Goal: Use online tool/utility: Utilize a website feature to perform a specific function

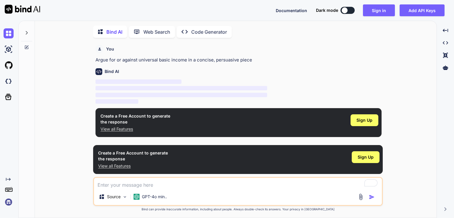
scroll to position [2, 0]
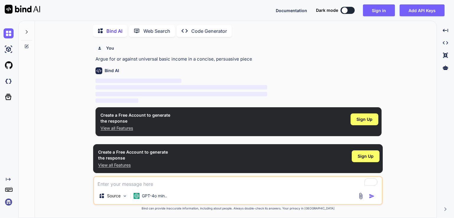
type textarea "x"
click at [381, 10] on button "Sign in" at bounding box center [379, 10] width 32 height 12
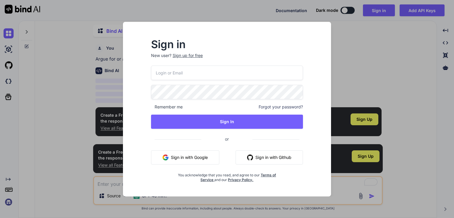
click at [228, 75] on input "email" at bounding box center [227, 73] width 152 height 14
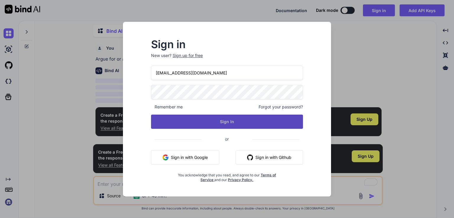
click at [235, 121] on button "Sign In" at bounding box center [227, 122] width 152 height 14
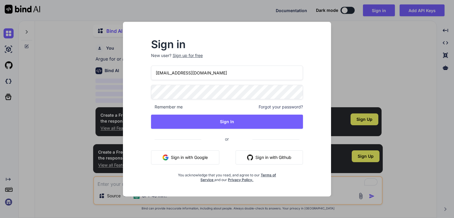
click at [162, 73] on input "teatai@yopmail.com" at bounding box center [227, 73] width 152 height 14
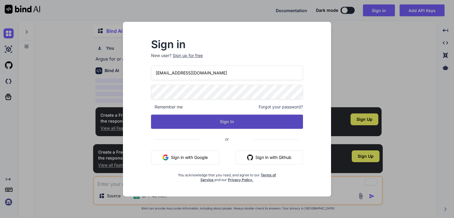
type input "testai@yopmail.com"
click at [224, 121] on button "Sign In" at bounding box center [227, 122] width 152 height 14
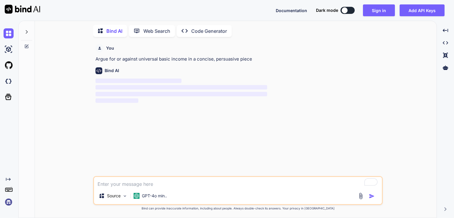
type textarea "x"
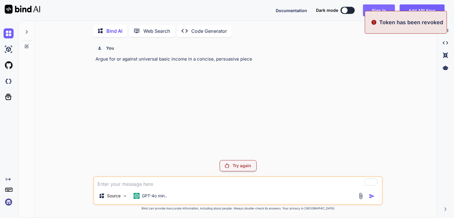
click at [375, 7] on button "Sign in" at bounding box center [379, 10] width 32 height 12
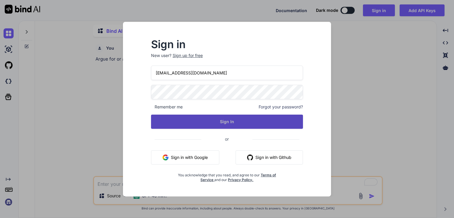
click at [228, 123] on button "Sign In" at bounding box center [227, 122] width 152 height 14
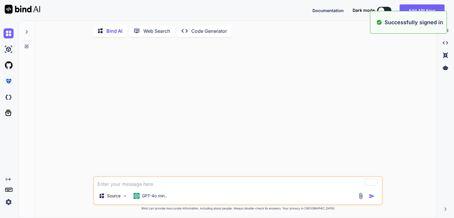
type textarea "x"
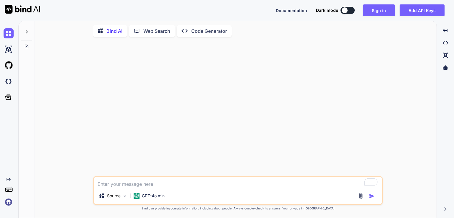
click at [165, 185] on textarea "To enrich screen reader interactions, please activate Accessibility in Grammarl…" at bounding box center [238, 182] width 288 height 11
paste textarea "MUNMUN KUMAR Mobile No.: +91 9650539282 E- Mail: kumarmunmun@gmail.com Seeking …"
type textarea "MUNMUN KUMAR Mobile No.: +91 9650539282 E- Mail: kumarmunmun@gmail.com Seeking …"
type textarea "x"
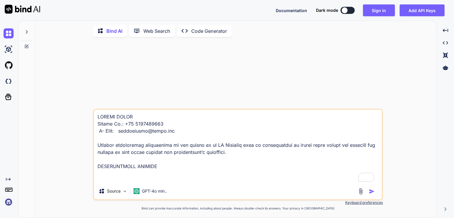
scroll to position [830, 0]
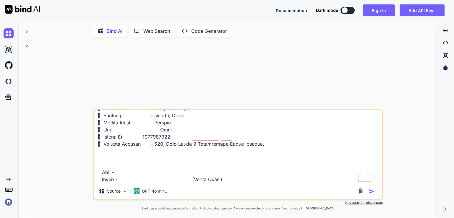
click at [269, 144] on textarea "To enrich screen reader interactions, please activate Accessibility in Grammarl…" at bounding box center [238, 146] width 288 height 73
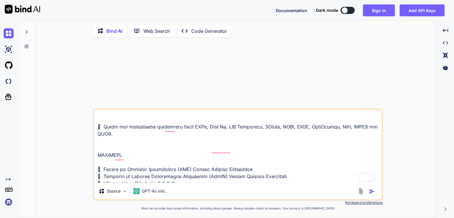
scroll to position [0, 0]
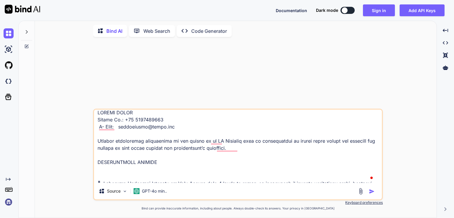
click at [146, 115] on textarea "To enrich screen reader interactions, please activate Accessibility in Grammarl…" at bounding box center [238, 146] width 288 height 73
click at [98, 113] on textarea "To enrich screen reader interactions, please activate Accessibility in Grammarl…" at bounding box center [238, 146] width 288 height 73
type textarea "MUNMUN KUMAR Mobile No.: +91 9650539282 E- Mail: kumarmunmun@gmail.com Seeking …"
type textarea "x"
type textarea "MUNMUN KUMAR Mobile No.: +91 9650539282 E- Mail: kumarmunmun@gmail.com Seeking …"
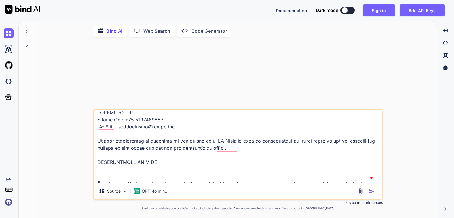
type textarea "x"
paste textarea "corrected & modernized version of your resume with suggestions"
type textarea "corrected & modernized version of your resume with suggestionsMUNMUN KUMAR Mobi…"
type textarea "x"
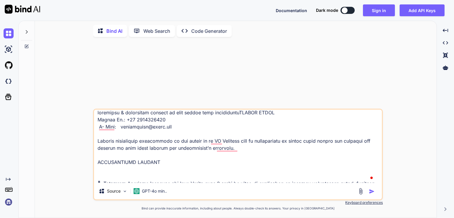
type textarea "corrected & modernized version of your resume with suggestions MUNMUN KUMAR Mob…"
type textarea "x"
type textarea "corrected & modernized version of your resume with suggestions MUNMUN KUMAR Mob…"
type textarea "x"
type textarea "corrected & modernized version of your resume with suggestions MUNMUN KUMAR Mob…"
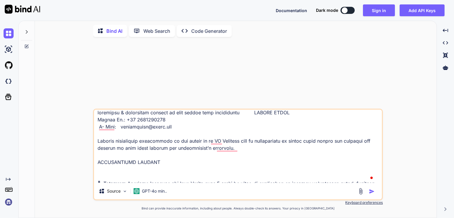
type textarea "x"
type textarea "corrected & modernized version of your resume with suggestions MUNMUN KUMAR Mob…"
type textarea "x"
type textarea "corrected & modernized version of your resume with suggestions MUNMUN KUMAR Mob…"
type textarea "x"
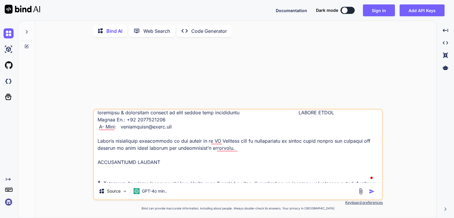
type textarea "corrected & modernized version of your resume with suggestions MUNMUN KUMAR Mob…"
type textarea "x"
type textarea "corrected & modernized version of your resume with suggestions MUNMUN KUMAR Mob…"
type textarea "x"
type textarea "corrected & modernized version of your resume with suggestions MUNMUN KUMAR Mob…"
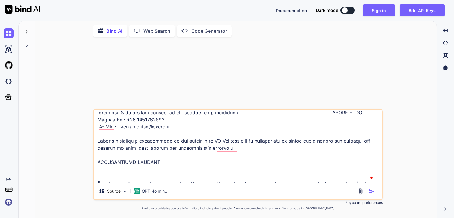
type textarea "x"
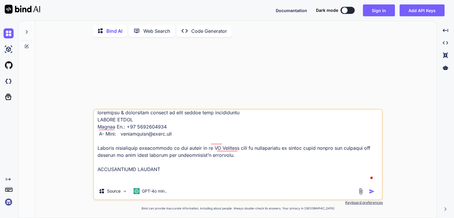
type textarea "corrected & modernized version of your resume with suggestions MUNMUN KUMAR Mob…"
type textarea "x"
type textarea "corrected & modernized version of your resume with suggestions MUNMUN KUMAR Mob…"
type textarea "x"
type textarea "corrected & modernized version of your resume with suggestions MUNMUN KUMAR Mob…"
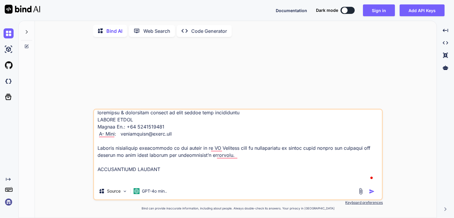
type textarea "x"
type textarea "corrected & modernized version of your resume with suggestions MUNMUN KUMAR Mob…"
type textarea "x"
click at [98, 120] on textarea "To enrich screen reader interactions, please activate Accessibility in Grammarl…" at bounding box center [238, 146] width 288 height 73
click at [246, 113] on textarea "To enrich screen reader interactions, please activate Accessibility in Grammarl…" at bounding box center [238, 146] width 288 height 73
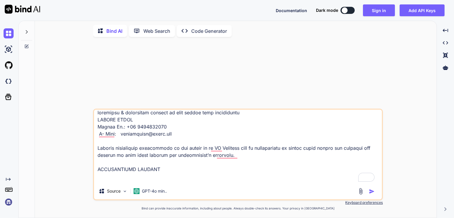
click at [243, 113] on textarea "To enrich screen reader interactions, please activate Accessibility in Grammarl…" at bounding box center [238, 146] width 288 height 73
type textarea "corrected & modernized version of your resume with suggestion MUNMUN KUMAR Mobi…"
type textarea "x"
type textarea "corrected & modernized version of your resume with suggestion: MUNMUN KUMAR Mob…"
type textarea "x"
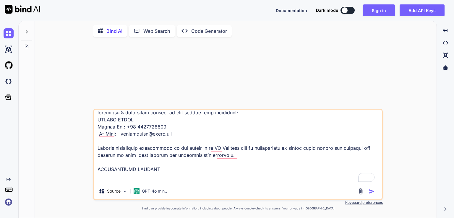
click at [97, 113] on textarea "To enrich screen reader interactions, please activate Accessibility in Grammarl…" at bounding box center [238, 146] width 288 height 73
type textarea "pcorrected & modernized version of your resume with suggestion: MUNMUN KUMAR Mo…"
type textarea "x"
type textarea "plcorrected & modernized version of your resume with suggestion: MUNMUN KUMAR M…"
type textarea "x"
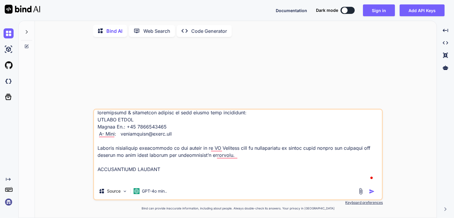
type textarea "plecorrected & modernized version of your resume with suggestion: MUNMUN KUMAR …"
type textarea "x"
type textarea "pleacorrected & modernized version of your resume with suggestion: MUNMUN KUMAR…"
type textarea "x"
type textarea "pleascorrected & modernized version of your resume with suggestion: MUNMUN KUMA…"
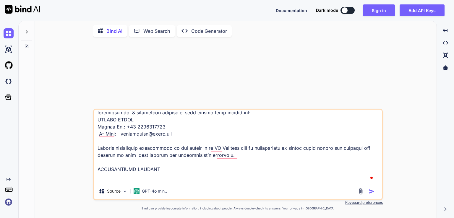
type textarea "x"
type textarea "pleasecorrected & modernized version of your resume with suggestion: MUNMUN KUM…"
type textarea "x"
type textarea "please corrected & modernized version of your resume with suggestion: MUNMUN KU…"
type textarea "x"
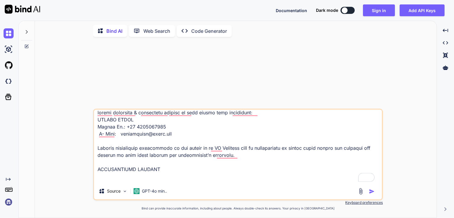
click at [136, 114] on textarea "To enrich screen reader interactions, please activate Accessibility in Grammarl…" at bounding box center [238, 146] width 288 height 73
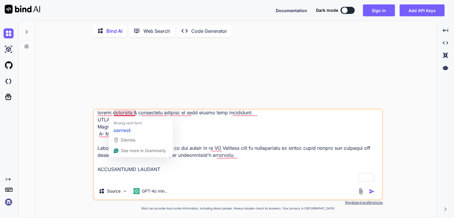
click at [135, 114] on textarea "To enrich screen reader interactions, please activate Accessibility in Grammarl…" at bounding box center [238, 146] width 288 height 73
type textarea "please correcte & modernized version of your resume with suggestion: MUNMUN KUM…"
type textarea "x"
type textarea "please correct & modernized version of your resume with suggestion: MUNMUN KUMA…"
type textarea "x"
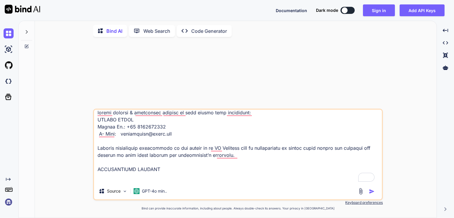
type textarea "Please correct & modernized version of your resume with suggestion: MUNMUN KUMA…"
type textarea "x"
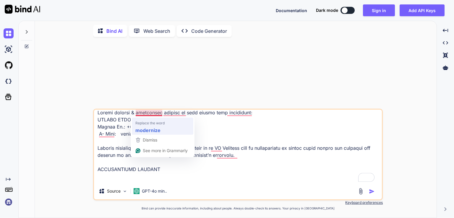
type textarea "Please correct & modernize version of your resume with suggestion: MUNMUN KUMAR…"
type textarea "x"
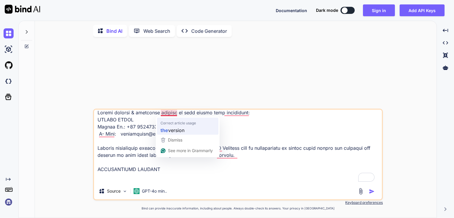
type textarea "Please correct & modernize the version of your resume with suggestion: MUNMUN K…"
type textarea "x"
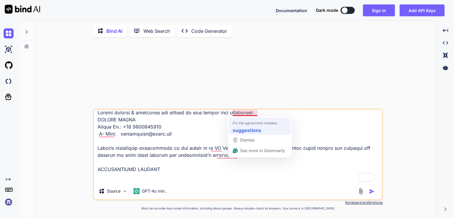
type textarea "Please correct & modernize the version of your resume with suggestions: MUNMUN …"
type textarea "x"
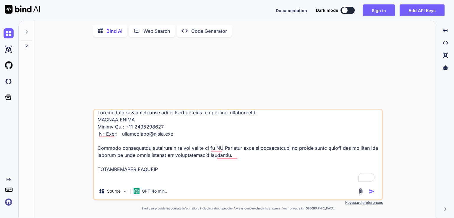
click at [266, 114] on textarea "To enrich screen reader interactions, please activate Accessibility in Grammarl…" at bounding box center [238, 146] width 288 height 73
click at [196, 113] on textarea "To enrich screen reader interactions, please activate Accessibility in Grammarl…" at bounding box center [238, 146] width 288 height 73
type textarea "Please correct & modernize the version of resume with suggestions: MUNMUN KUMAR…"
type textarea "x"
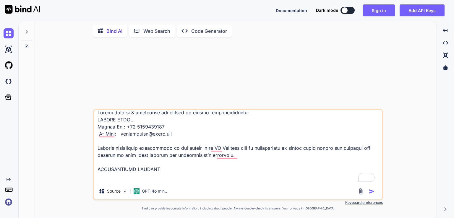
type textarea "Please correct & modernize the version of tresume with suggestions: MUNMUN KUMA…"
type textarea "x"
type textarea "Please correct & modernize the version of thresume with suggestions: MUNMUN KUM…"
type textarea "x"
type textarea "Please correct & modernize the version of theresume with suggestions: MUNMUN KU…"
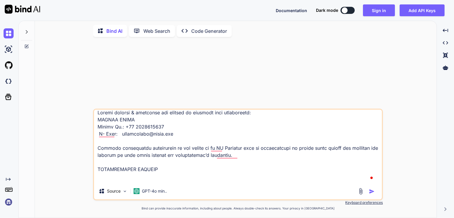
type textarea "x"
type textarea "Please correct & modernize the version of the resume with suggestions: MUNMUN K…"
type textarea "x"
click at [217, 114] on textarea "To enrich screen reader interactions, please activate Accessibility in Grammarl…" at bounding box center [238, 146] width 288 height 73
type textarea "Please correct & modernize the version of the resume with suggestions: MUNMUN K…"
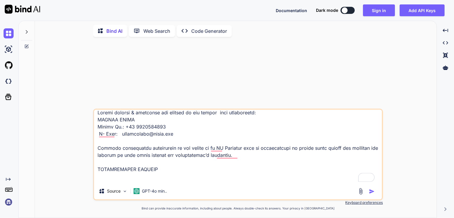
type textarea "x"
type textarea "Please correct & modernize the version of the resume b with suggestions: MUNMUN…"
type textarea "x"
type textarea "Please correct & modernize the version of the resume be with suggestions: MUNMU…"
type textarea "x"
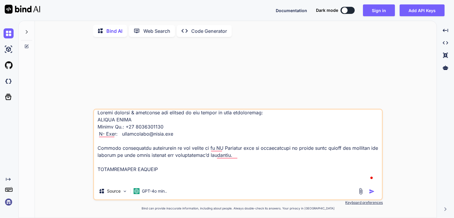
type textarea "Please correct & modernize the version of the resume bel with suggestions: MUNM…"
type textarea "x"
type textarea "Please correct & modernize the version of the resume belo with suggestions: MUN…"
type textarea "x"
type textarea "Please correct & modernize the version of the resume below with suggestions: MU…"
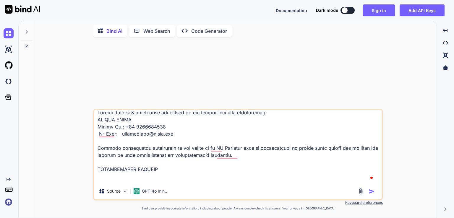
type textarea "x"
click at [273, 112] on textarea "To enrich screen reader interactions, please activate Accessibility in Grammarl…" at bounding box center [238, 146] width 288 height 73
type textarea "Please correct & modernize the version of the resume below with suggestions: MU…"
click at [371, 191] on img "button" at bounding box center [372, 191] width 6 height 6
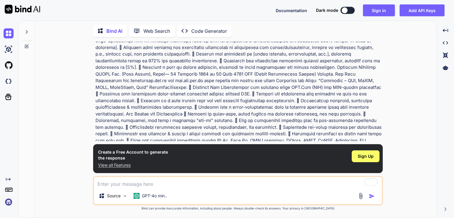
scroll to position [276, 0]
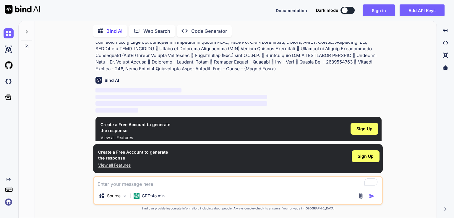
click at [316, 94] on p "‌" at bounding box center [238, 97] width 286 height 7
click at [118, 135] on p "View all Features" at bounding box center [135, 138] width 70 height 6
click at [281, 94] on p "‌" at bounding box center [238, 97] width 286 height 7
click at [296, 184] on textarea "To enrich screen reader interactions, please activate Accessibility in Grammarl…" at bounding box center [238, 182] width 288 height 11
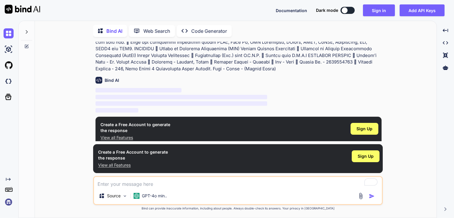
click at [414, 146] on div "You Bind AI ‌ ‌ ‌ ‌ Create a Free Account to generate the response View all Fea…" at bounding box center [238, 130] width 397 height 176
click at [237, 101] on span "‌" at bounding box center [181, 103] width 172 height 4
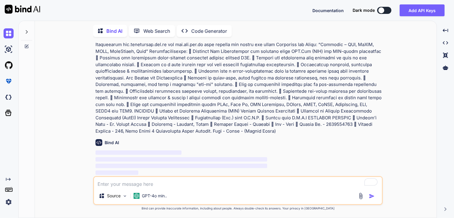
scroll to position [0, 0]
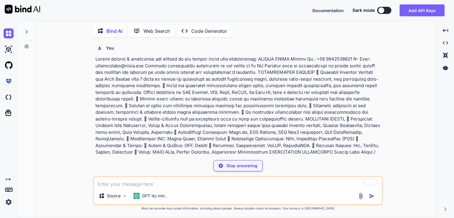
click at [398, 164] on div "You Bind AI Here's a modernized and corrected version of your resume, along wit…" at bounding box center [238, 130] width 397 height 176
click at [297, 165] on div "Stop answering" at bounding box center [237, 165] width 289 height 11
type textarea "x"
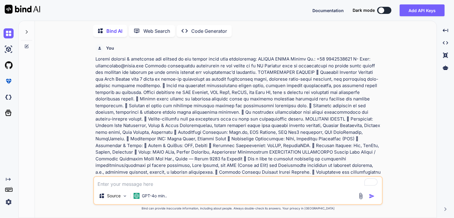
click at [97, 60] on p at bounding box center [238, 202] width 286 height 292
click at [389, 159] on div "You Bind AI Here's a modernized and corrected version of your resume, along wit…" at bounding box center [238, 130] width 397 height 176
click at [362, 172] on p at bounding box center [238, 202] width 286 height 292
drag, startPoint x: 448, startPoint y: 86, endPoint x: 447, endPoint y: 140, distance: 54.1
click at [447, 140] on div "Created with Pixso. Created with Pixso. Created with Pixso. Created with Pixso." at bounding box center [445, 121] width 12 height 193
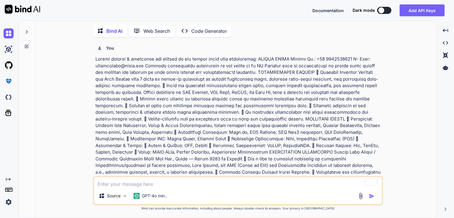
click at [444, 208] on icon "Created with Pixso." at bounding box center [445, 209] width 4 height 4
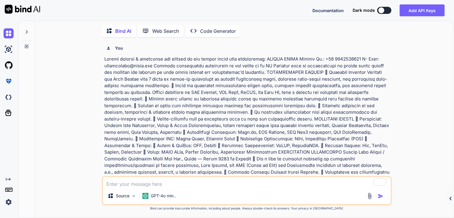
click at [382, 170] on p at bounding box center [247, 202] width 286 height 292
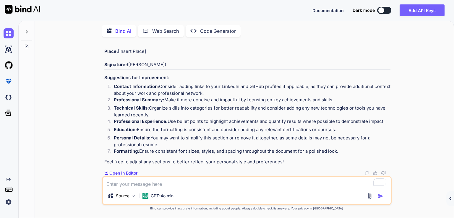
scroll to position [833, 0]
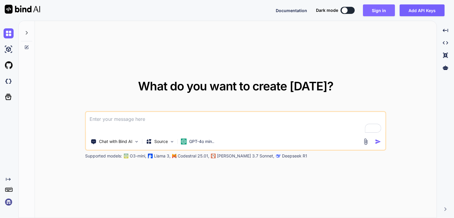
click at [380, 9] on button "Sign in" at bounding box center [379, 10] width 32 height 12
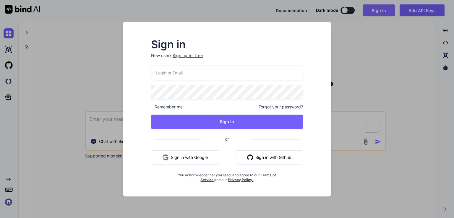
type input "[EMAIL_ADDRESS][DOMAIN_NAME]"
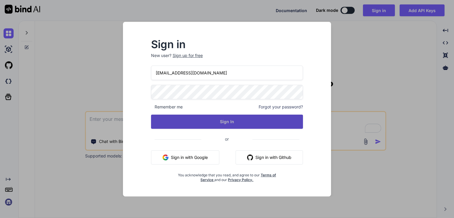
click at [213, 118] on button "Sign In" at bounding box center [227, 122] width 152 height 14
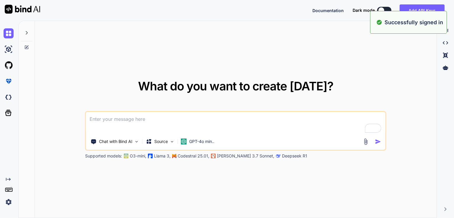
type textarea "x"
